Goal: Task Accomplishment & Management: Complete application form

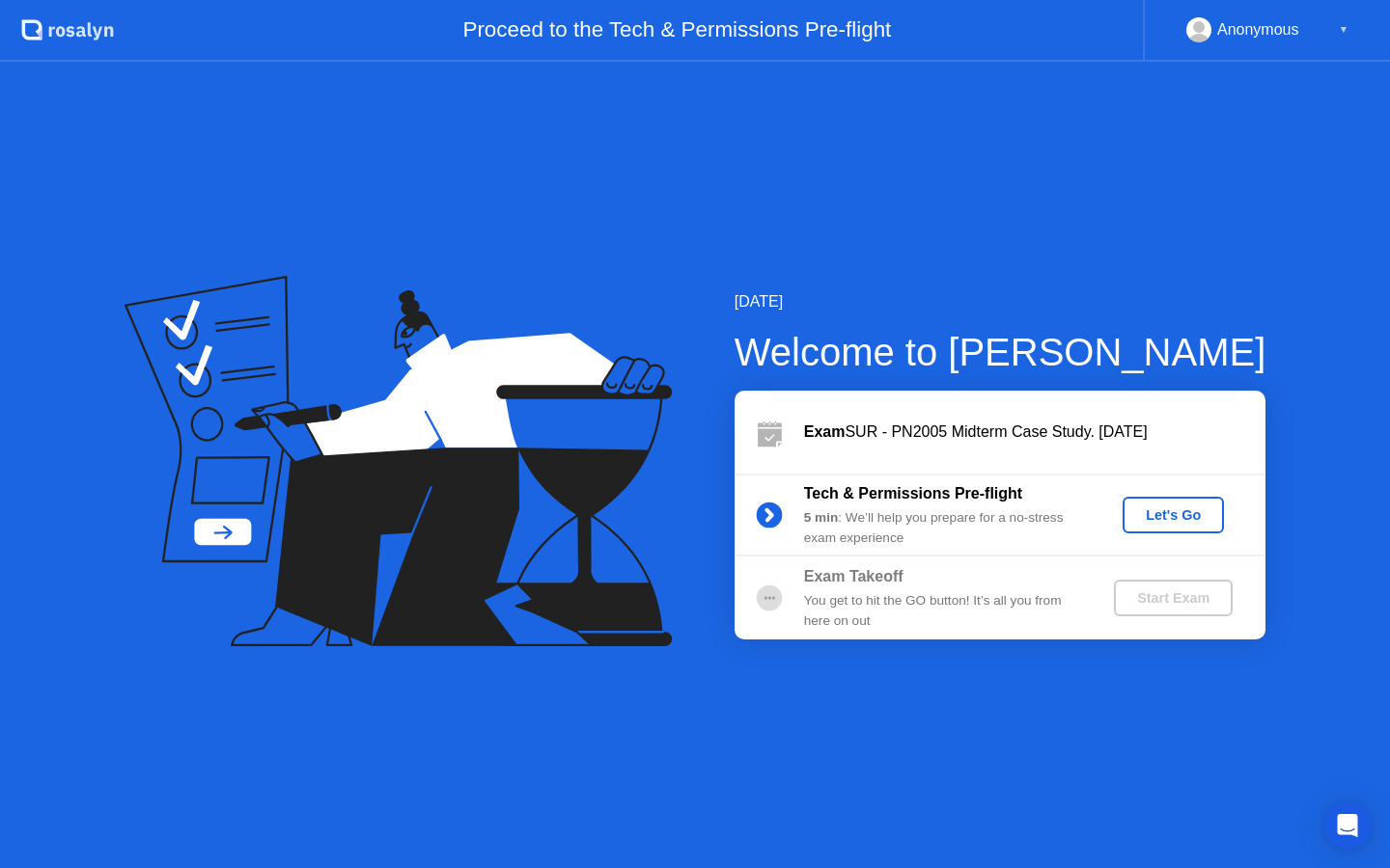
click at [1173, 603] on div "Start Exam" at bounding box center [1173, 598] width 103 height 16
click at [1178, 514] on div "Let's Go" at bounding box center [1173, 515] width 86 height 16
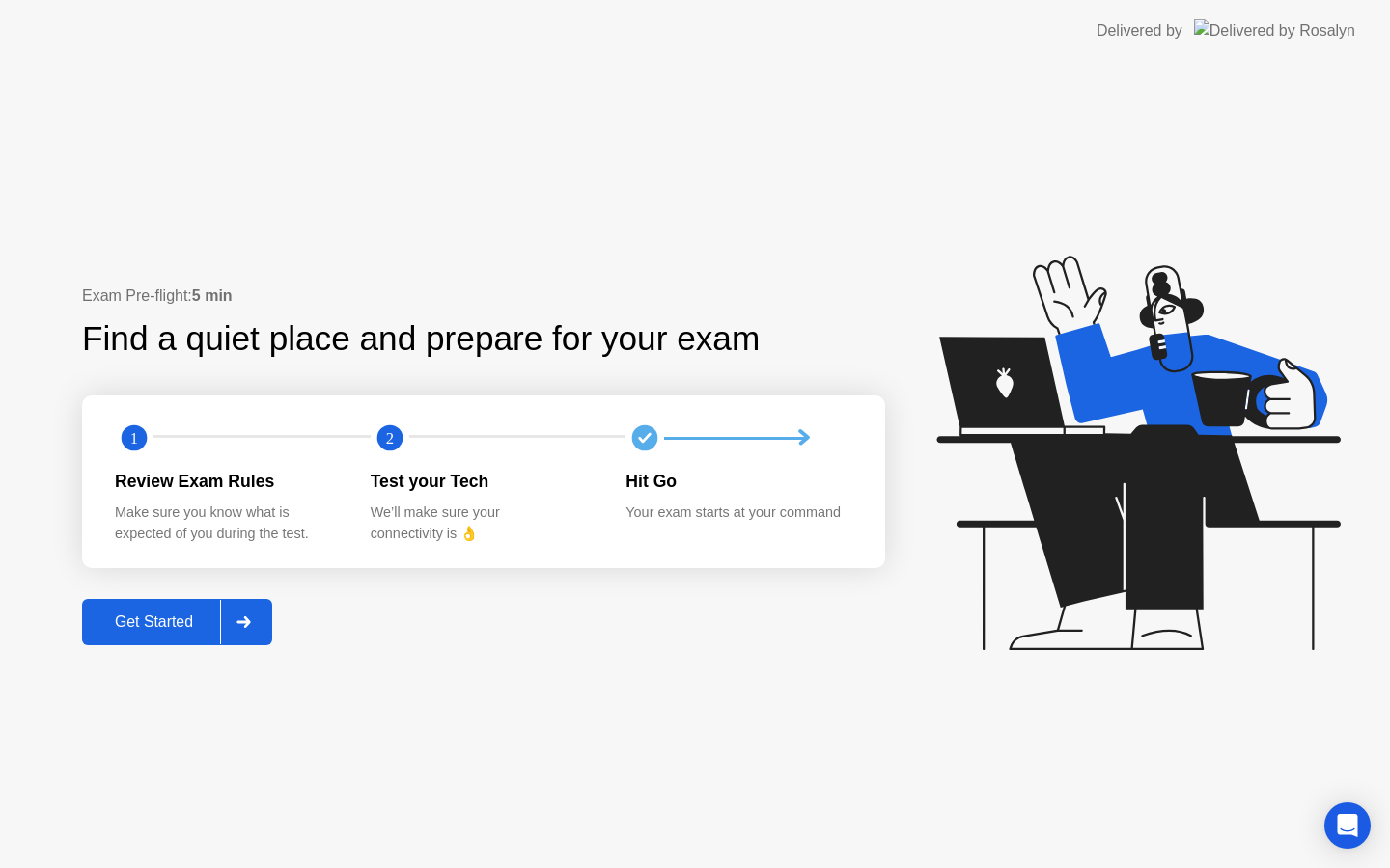
click at [189, 623] on div "Get Started" at bounding box center [154, 623] width 132 height 18
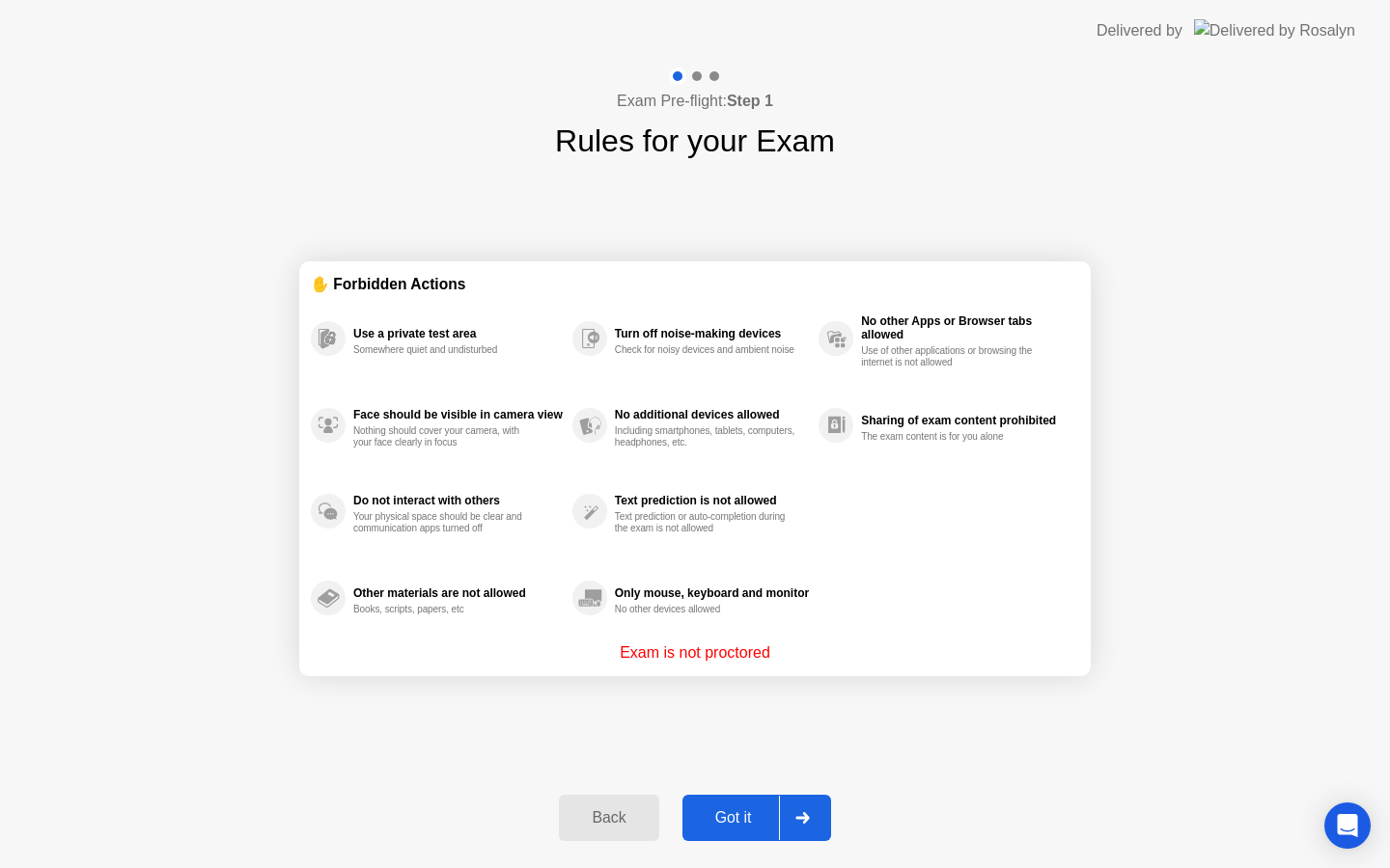
click at [756, 816] on div "Got it" at bounding box center [734, 819] width 91 height 18
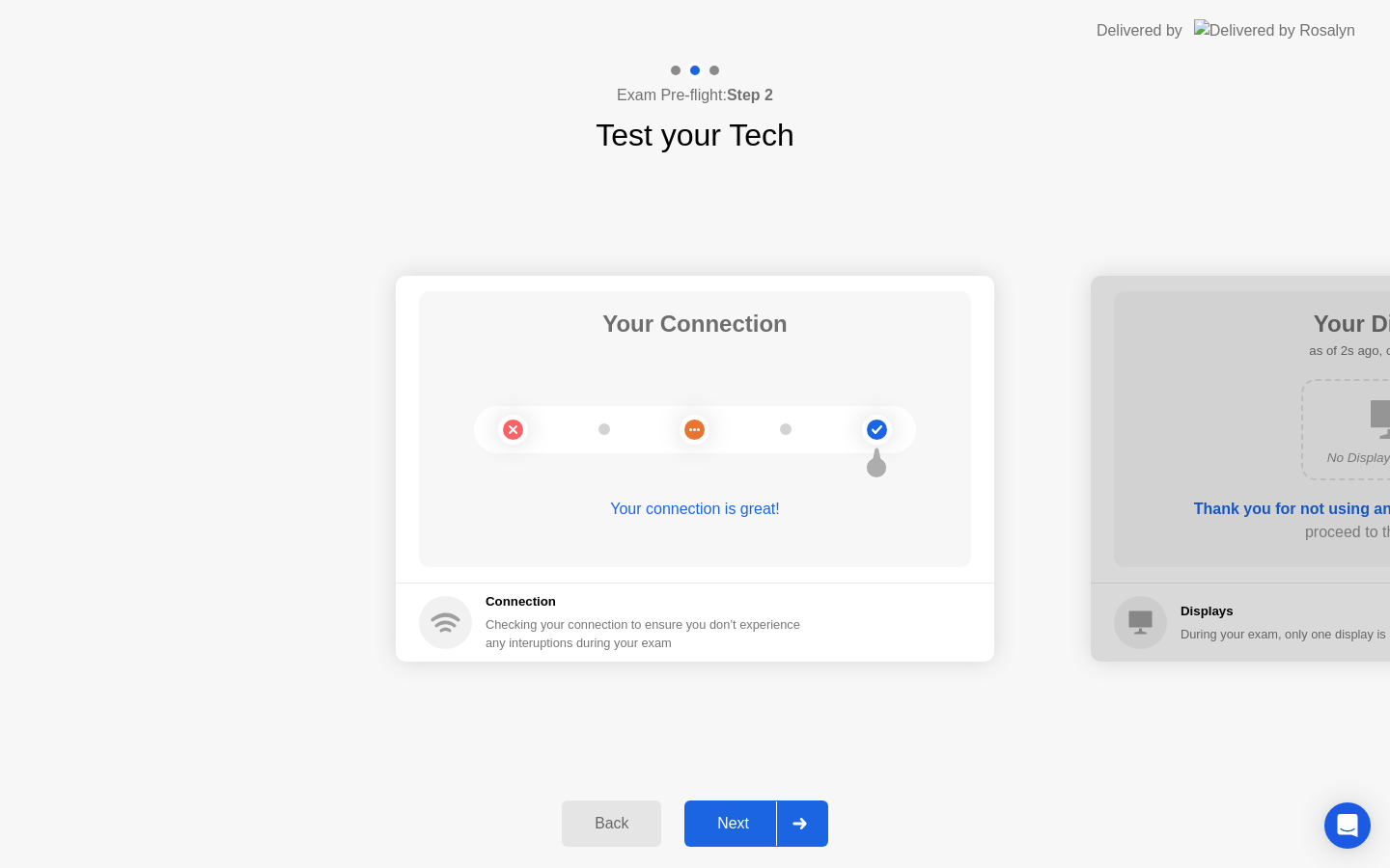
click at [755, 816] on div "Next" at bounding box center [733, 825] width 86 height 18
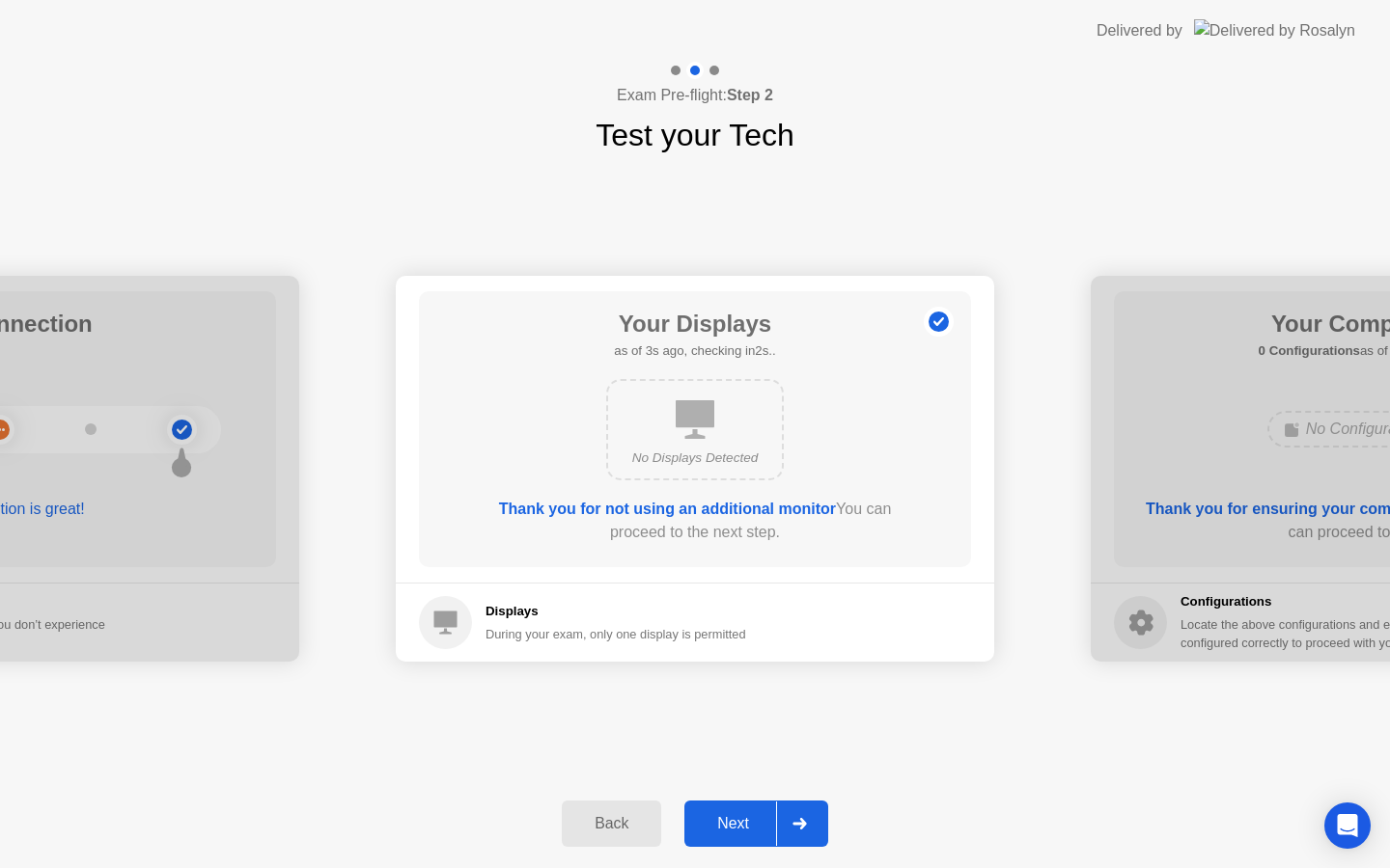
click at [754, 816] on div "Next" at bounding box center [733, 825] width 86 height 18
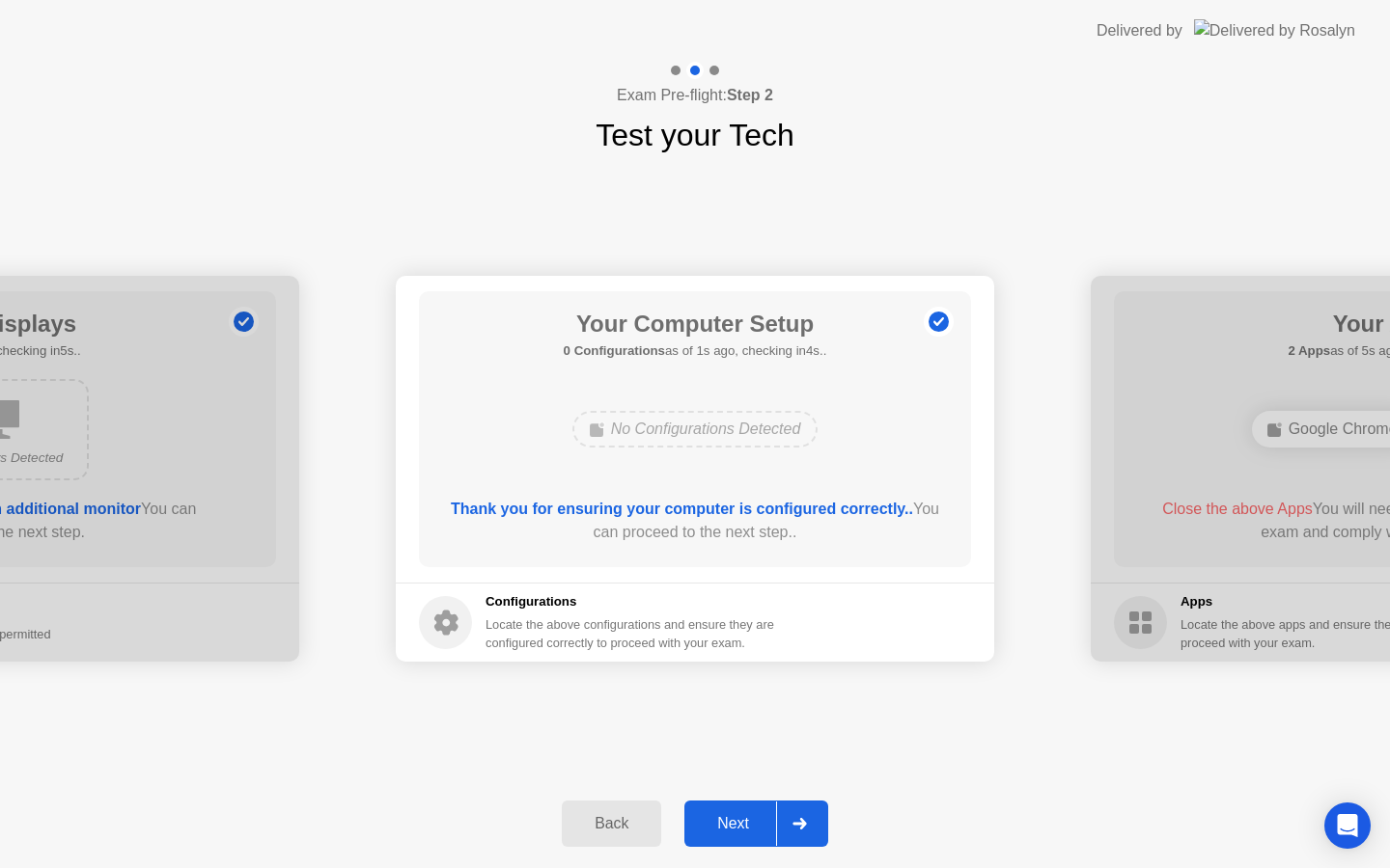
click at [753, 816] on div "Next" at bounding box center [733, 825] width 86 height 18
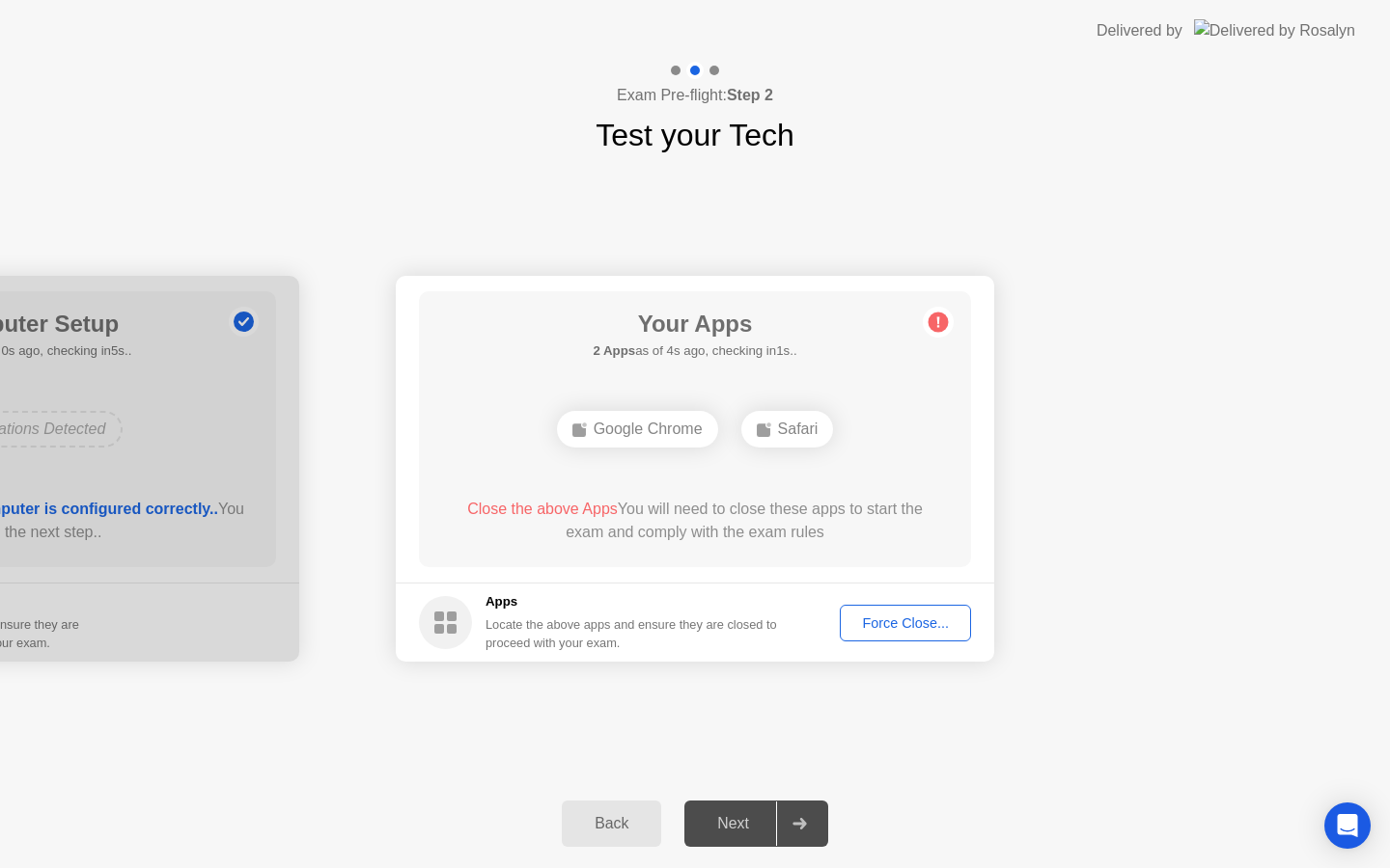
click at [752, 819] on div "Next" at bounding box center [733, 825] width 86 height 18
click at [912, 626] on div "Force Close..." at bounding box center [905, 624] width 118 height 16
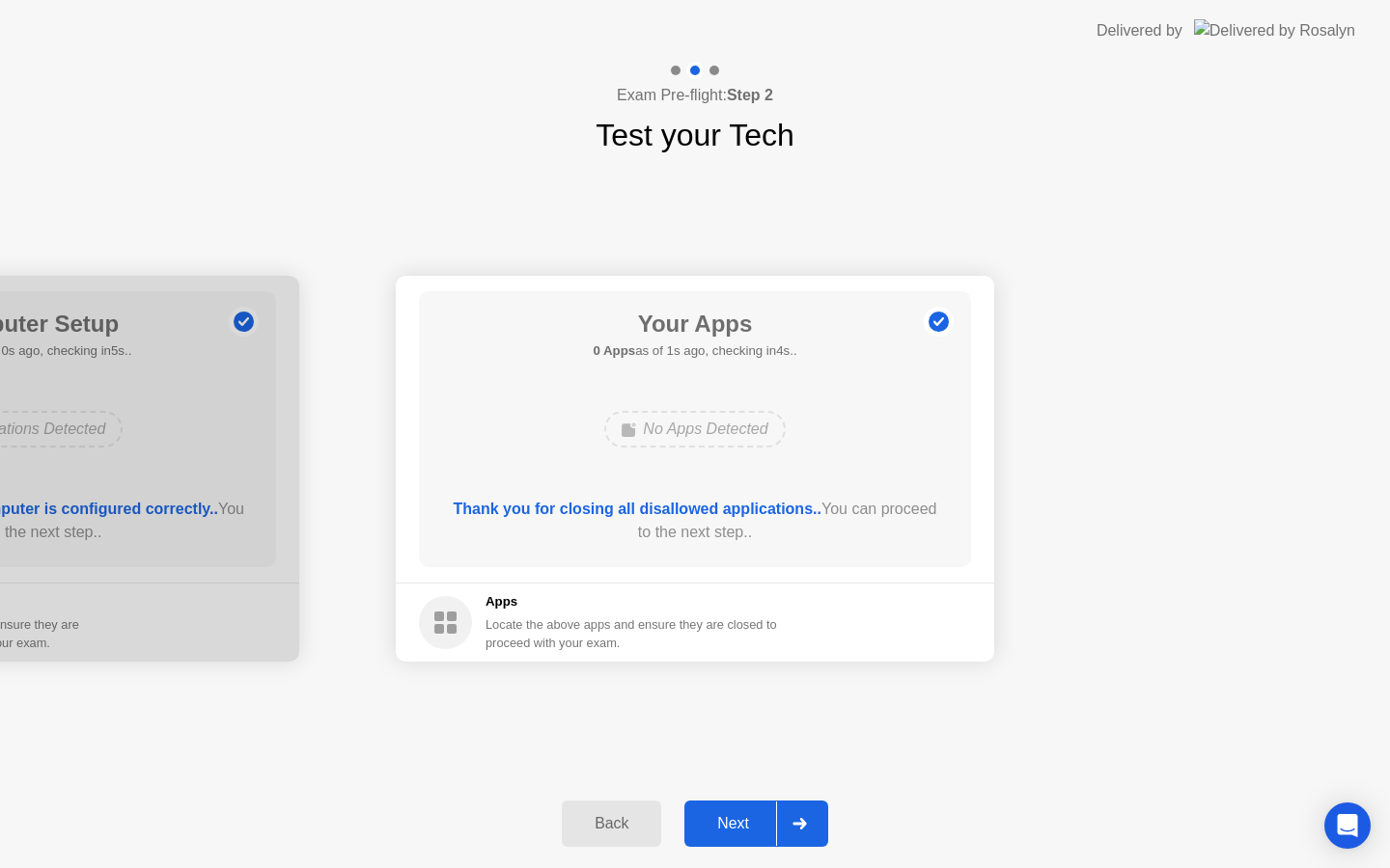
click at [750, 823] on div "Next" at bounding box center [733, 825] width 86 height 18
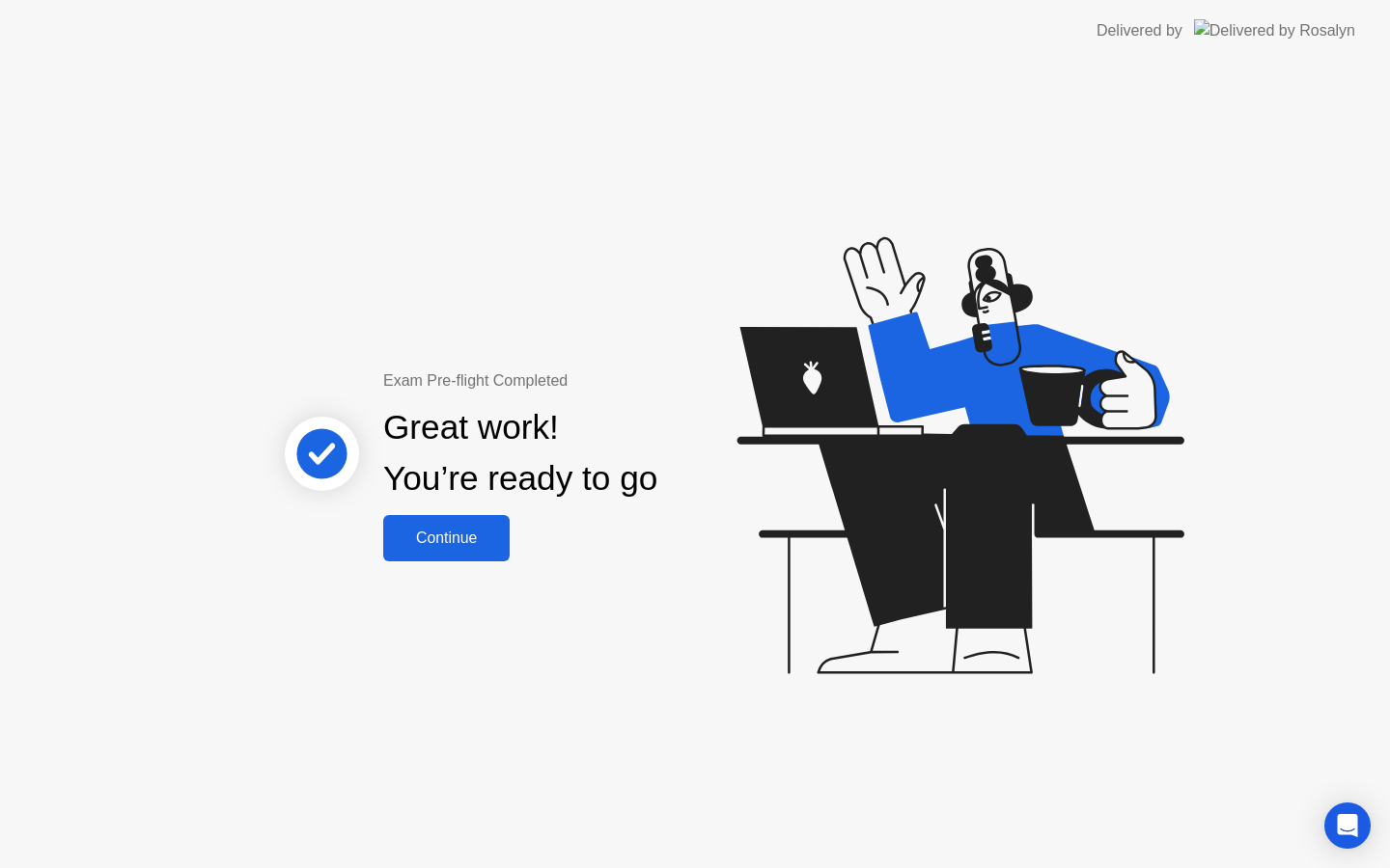
click at [474, 530] on div "Continue" at bounding box center [446, 539] width 115 height 18
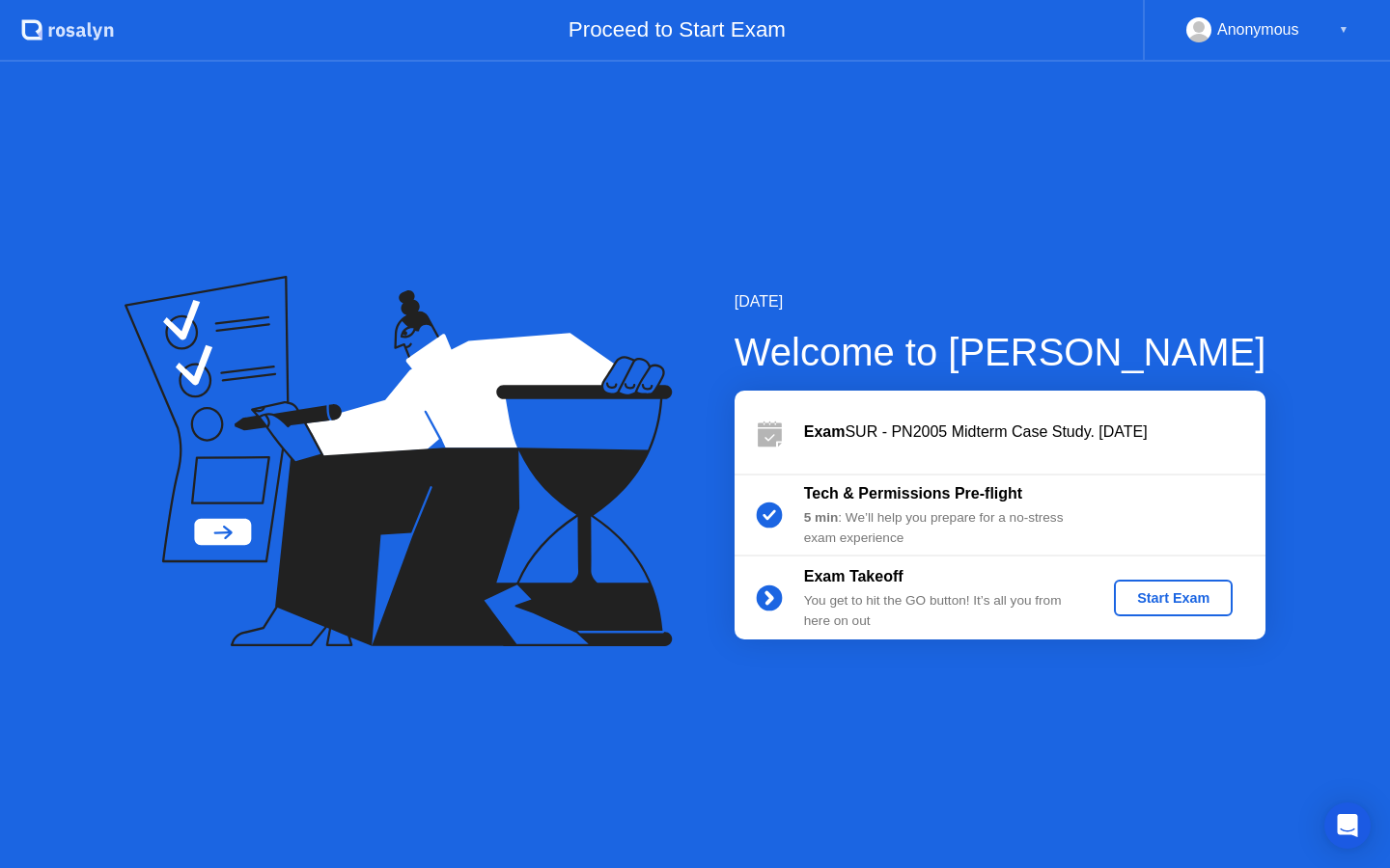
click at [1181, 595] on div "Start Exam" at bounding box center [1173, 598] width 103 height 16
